Goal: Information Seeking & Learning: Learn about a topic

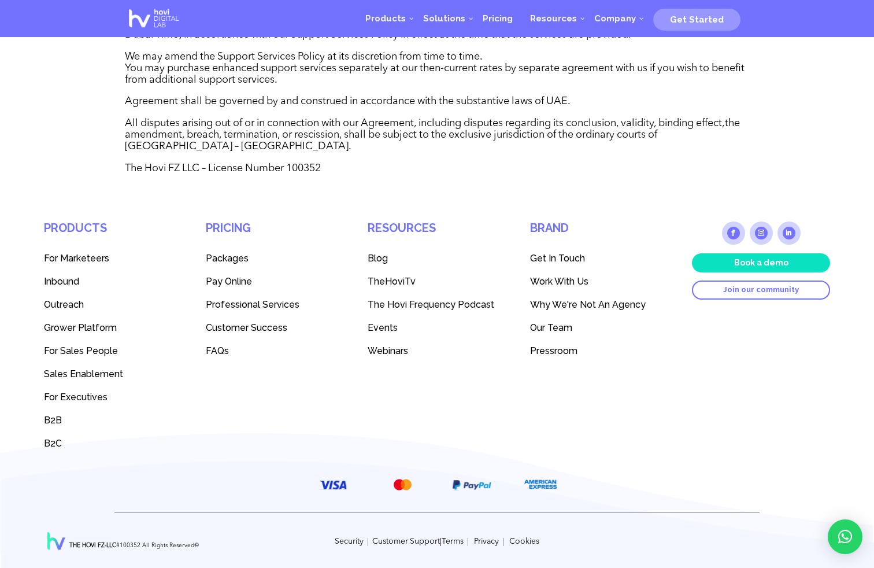
scroll to position [2174, 0]
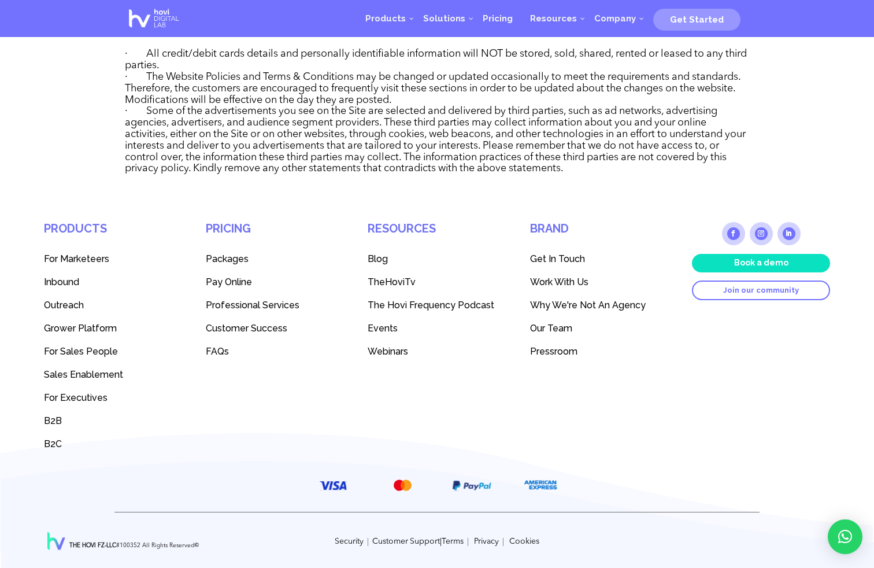
scroll to position [2416, 0]
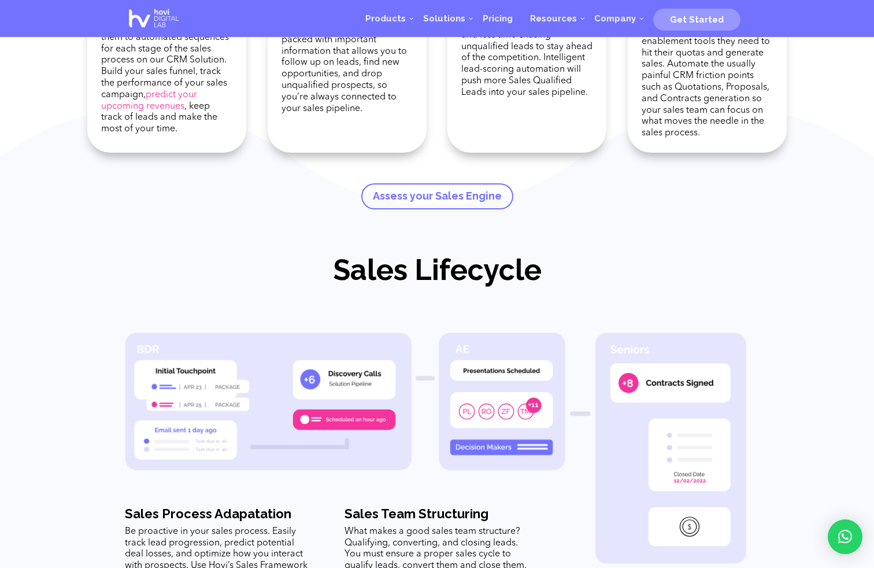
scroll to position [1087, 0]
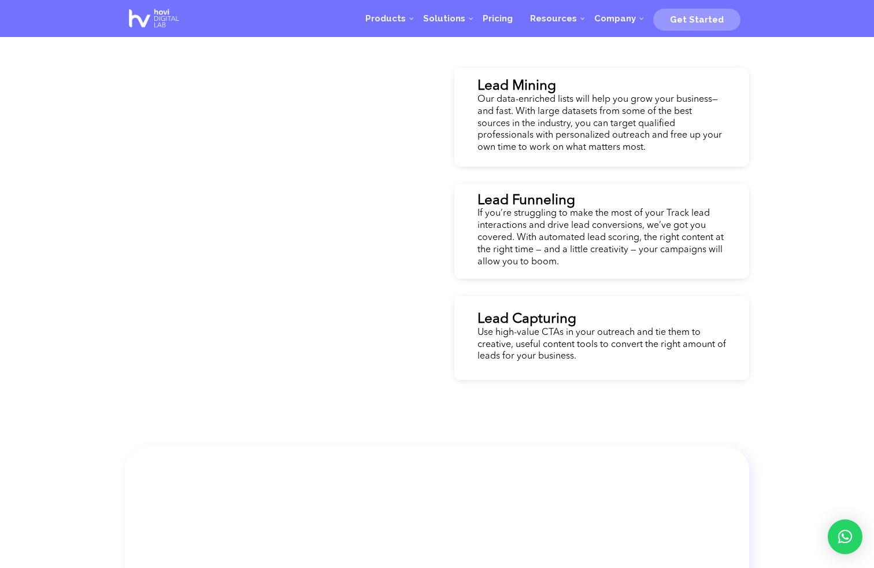
scroll to position [2174, 0]
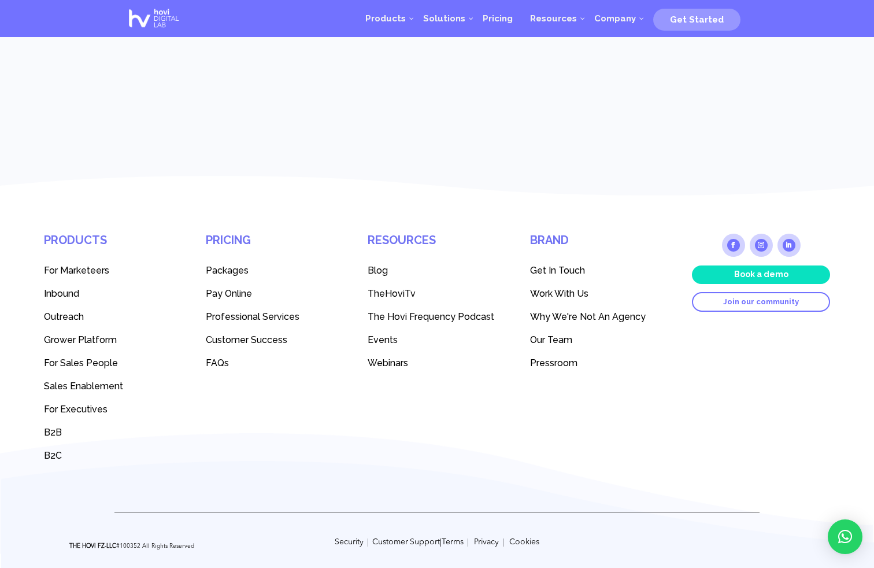
scroll to position [2174, 0]
